Goal: Transaction & Acquisition: Download file/media

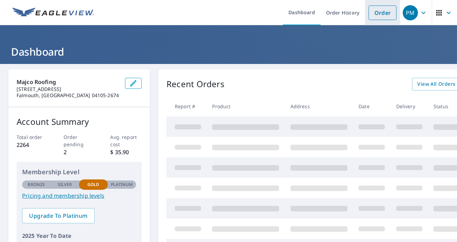
click at [381, 8] on link "Order" at bounding box center [382, 13] width 28 height 15
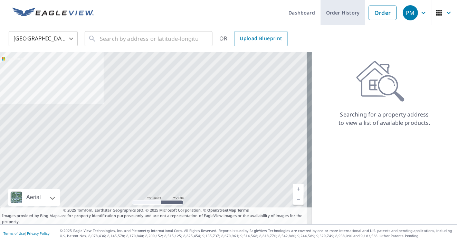
click at [348, 11] on link "Order History" at bounding box center [342, 12] width 45 height 25
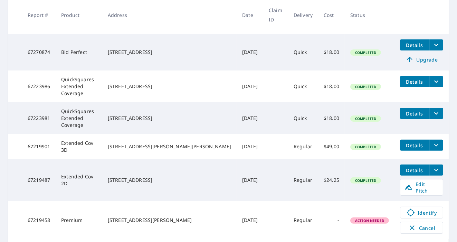
scroll to position [272, 0]
click at [433, 141] on icon "filesDropdownBtn-67219901" at bounding box center [436, 145] width 8 height 8
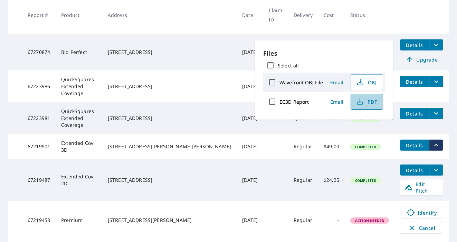
click at [375, 99] on span "PDF" at bounding box center [366, 101] width 22 height 8
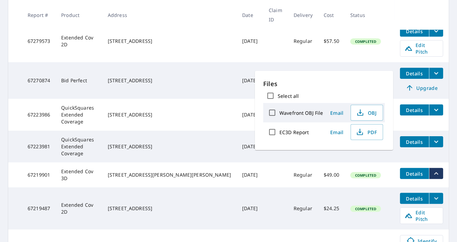
scroll to position [233, 0]
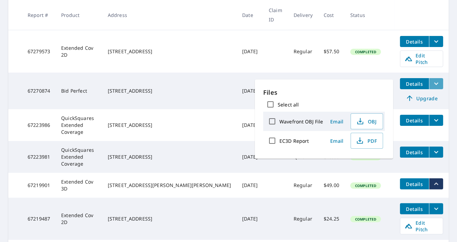
click at [432, 79] on icon "filesDropdownBtn-67270874" at bounding box center [436, 83] width 8 height 8
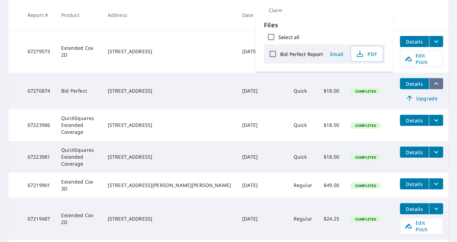
click at [432, 79] on icon "filesDropdownBtn-67270874" at bounding box center [436, 83] width 8 height 8
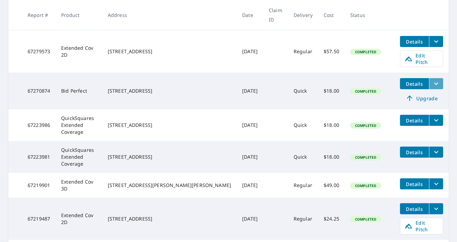
click at [432, 79] on icon "filesDropdownBtn-67270874" at bounding box center [436, 83] width 8 height 8
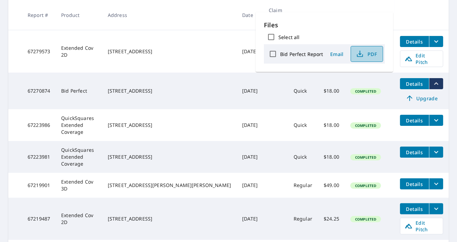
click at [370, 52] on span "PDF" at bounding box center [366, 54] width 22 height 8
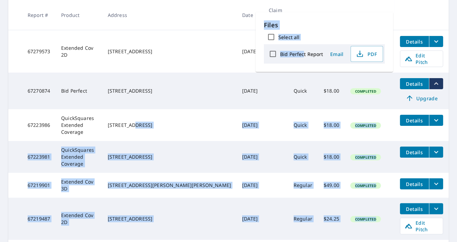
drag, startPoint x: 178, startPoint y: 101, endPoint x: 304, endPoint y: 50, distance: 135.8
click at [304, 50] on body "PM PM Dashboard Order History Order PM Dashboard / Order History Order History …" at bounding box center [228, 121] width 457 height 242
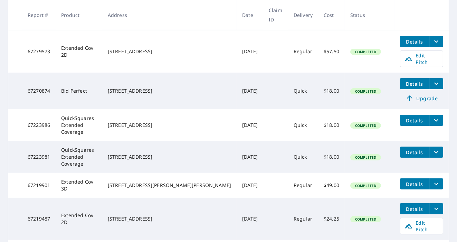
click at [263, 30] on td at bounding box center [275, 51] width 25 height 42
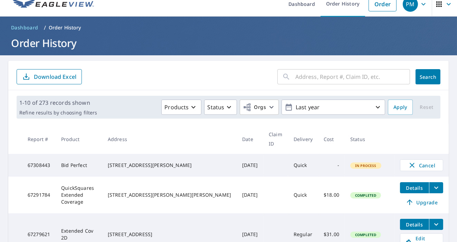
scroll to position [0, 0]
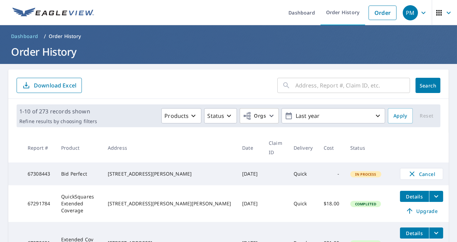
click at [93, 168] on td "Bid Perfect" at bounding box center [79, 173] width 47 height 23
